Goal: Transaction & Acquisition: Obtain resource

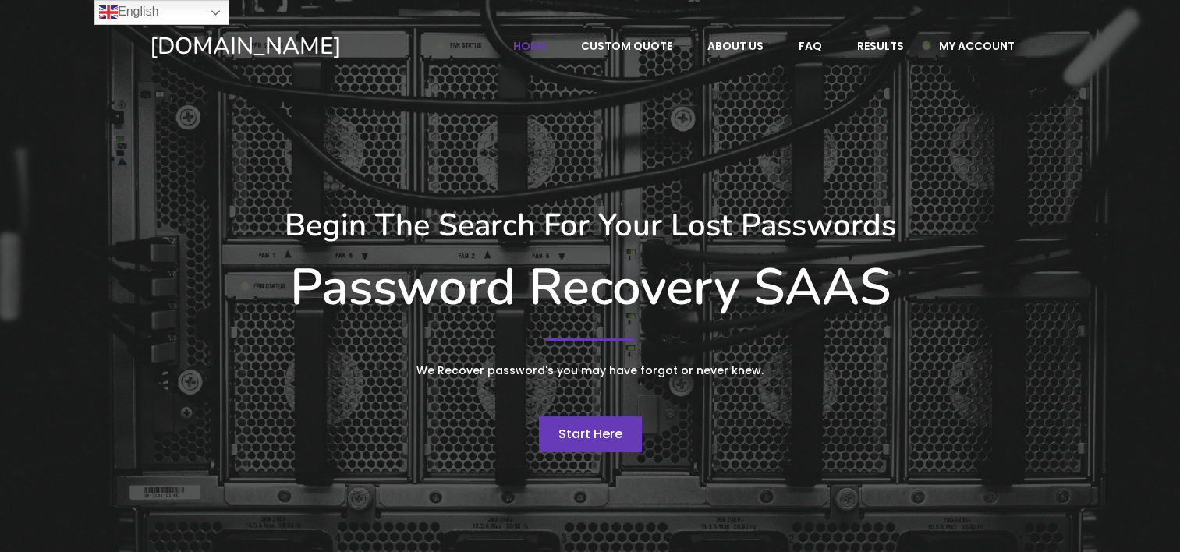
click at [604, 423] on link "Start Here" at bounding box center [590, 434] width 103 height 36
click at [602, 433] on span "Start Here" at bounding box center [590, 434] width 64 height 18
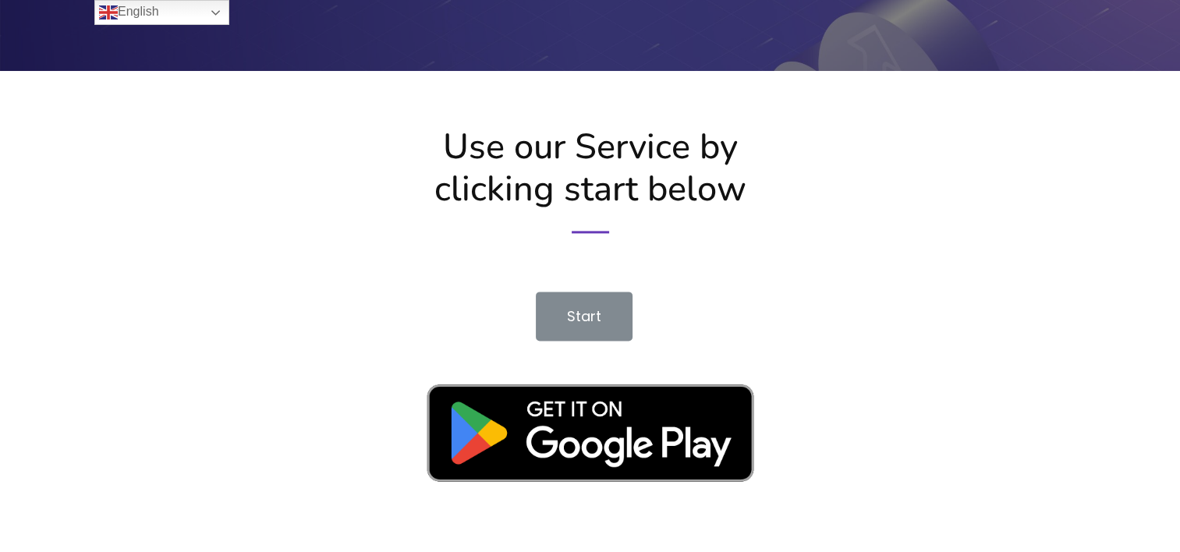
scroll to position [2028, 0]
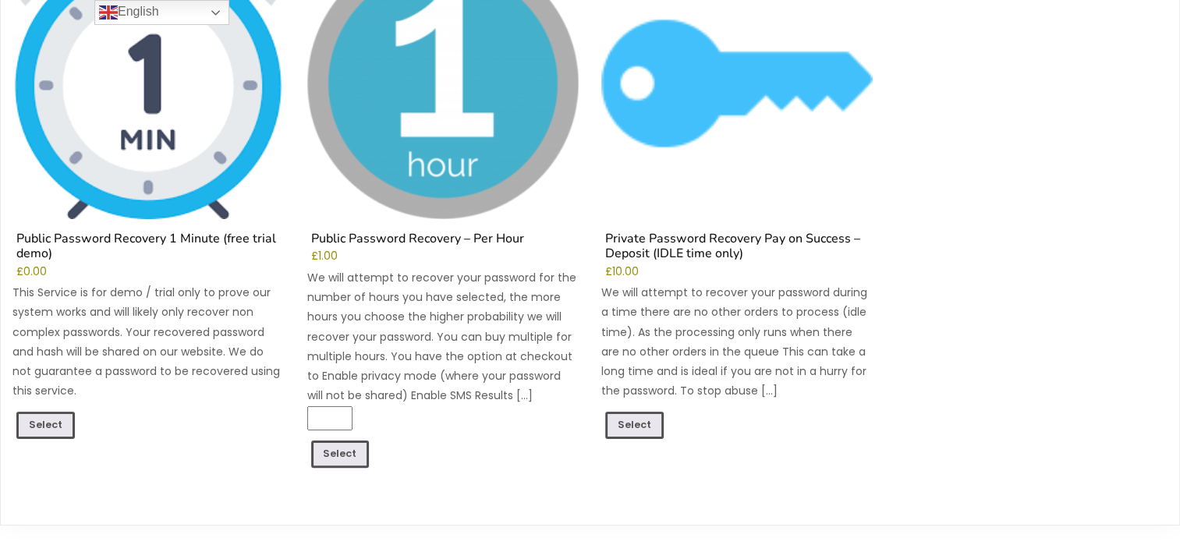
scroll to position [312, 0]
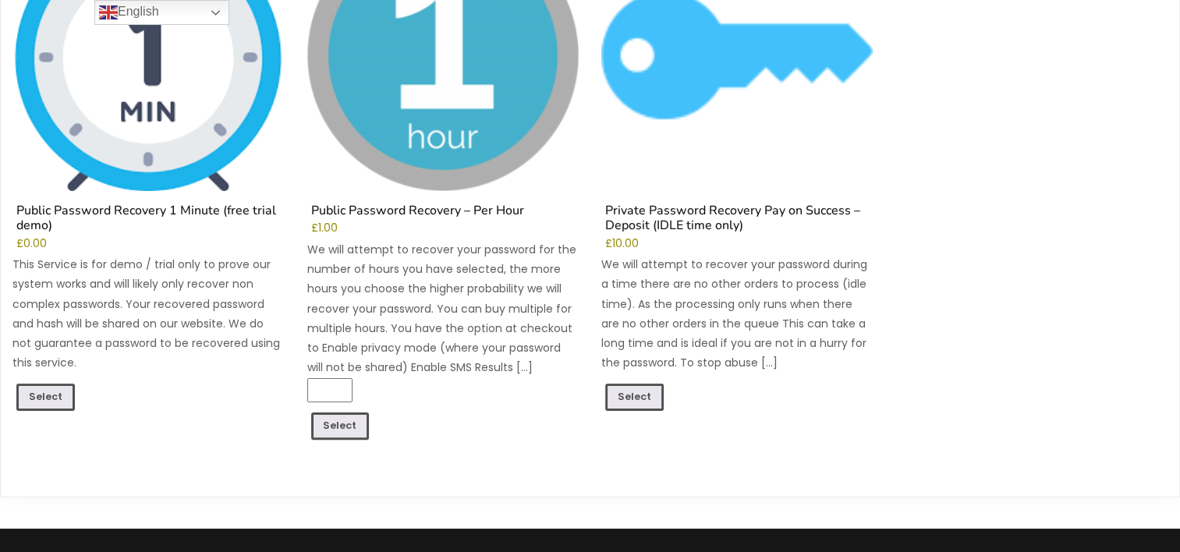
drag, startPoint x: 22, startPoint y: 2, endPoint x: 190, endPoint y: 293, distance: 335.8
click at [201, 276] on p "This Service is for demo / trial only to prove our system works and will likely…" at bounding box center [147, 314] width 271 height 118
click at [59, 399] on link "Select" at bounding box center [45, 399] width 58 height 30
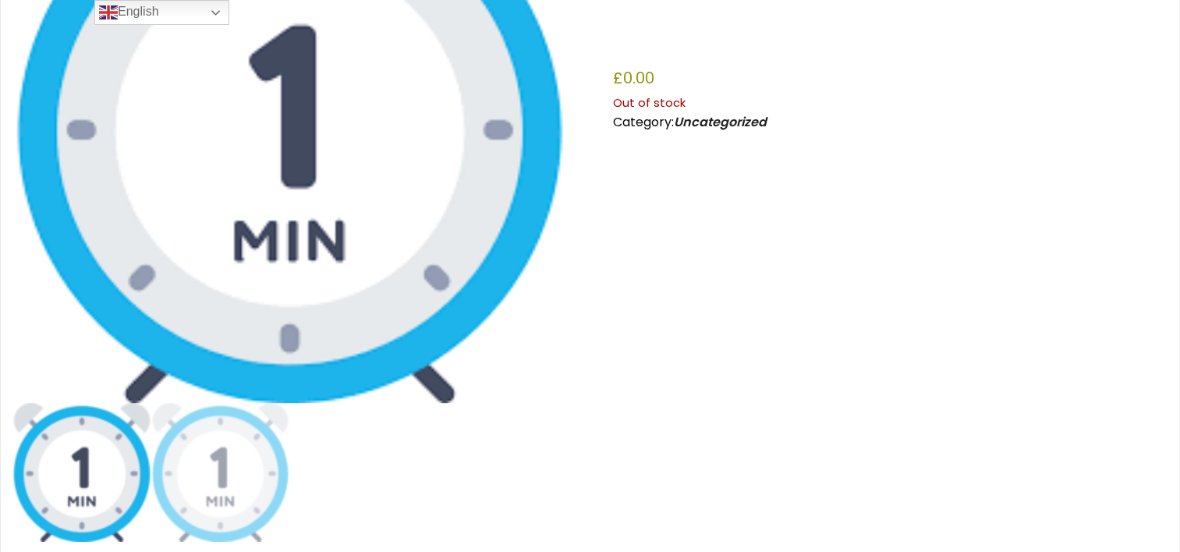
scroll to position [390, 0]
